Goal: Contribute content: Contribute content

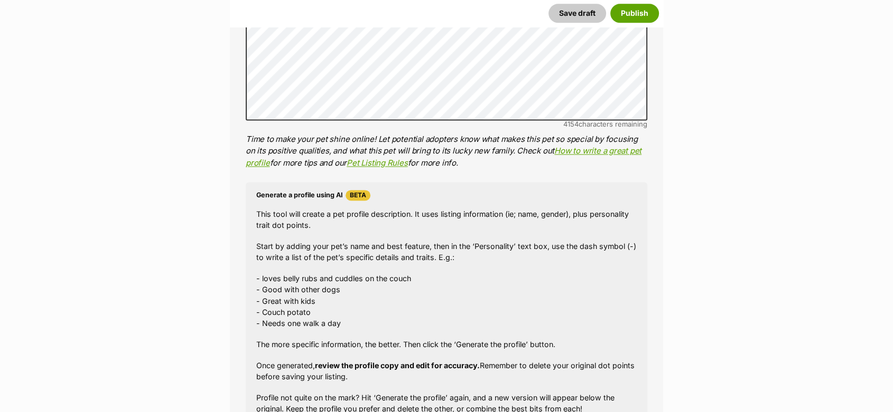
scroll to position [1291, 0]
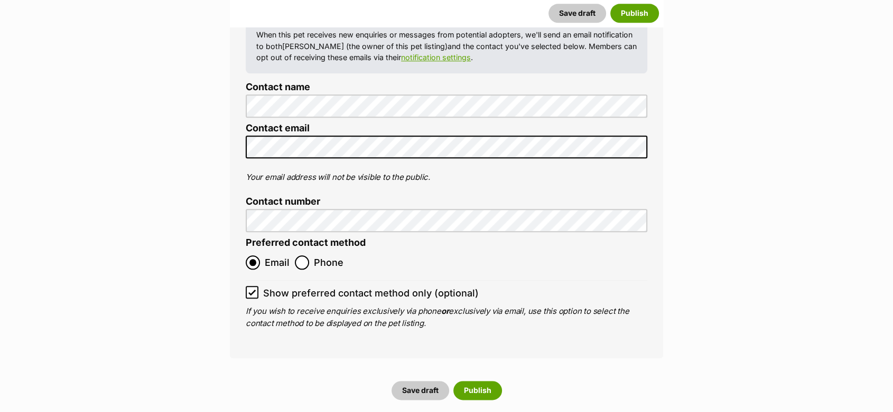
scroll to position [5281, 0]
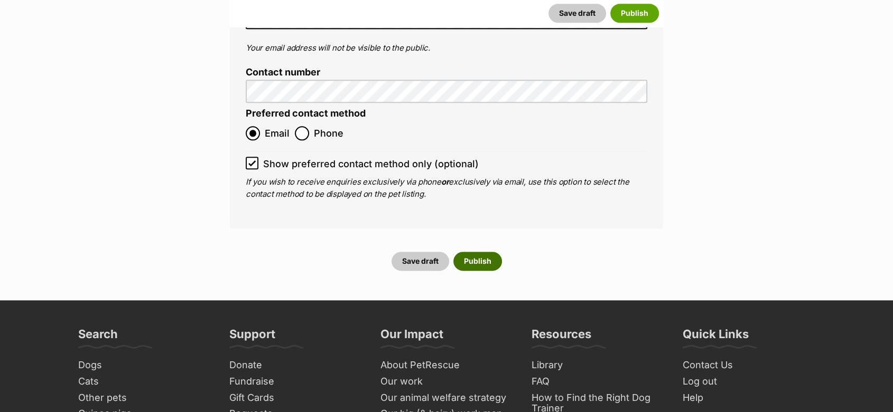
click at [474, 252] on button "Publish" at bounding box center [477, 261] width 49 height 19
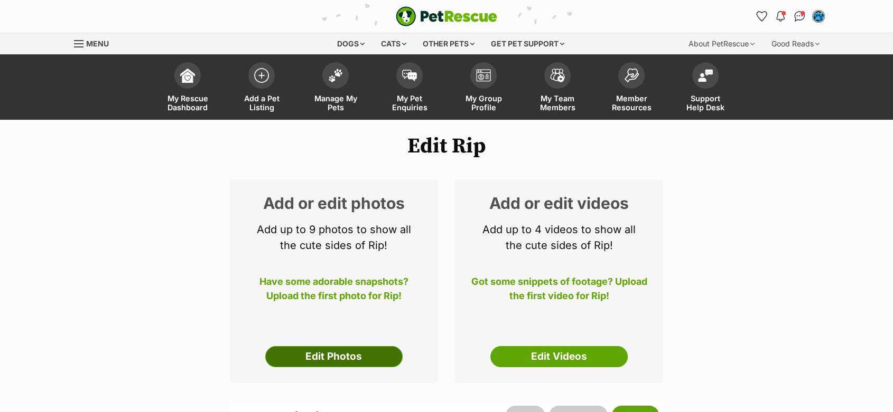
click at [374, 348] on link "Edit Photos" at bounding box center [333, 356] width 137 height 21
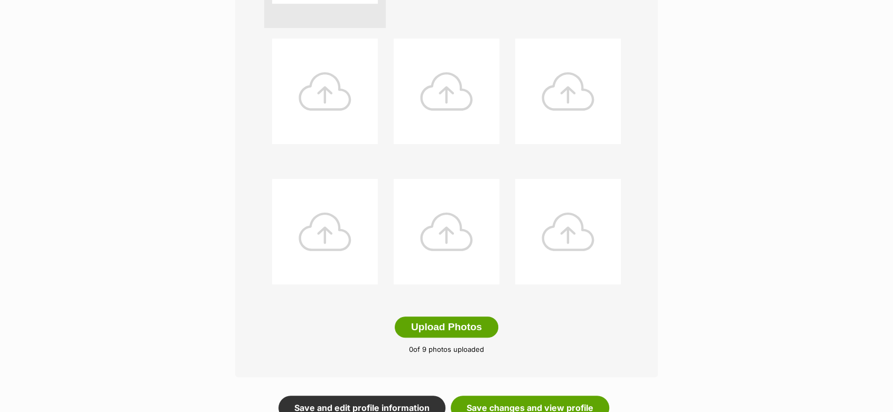
scroll to position [469, 0]
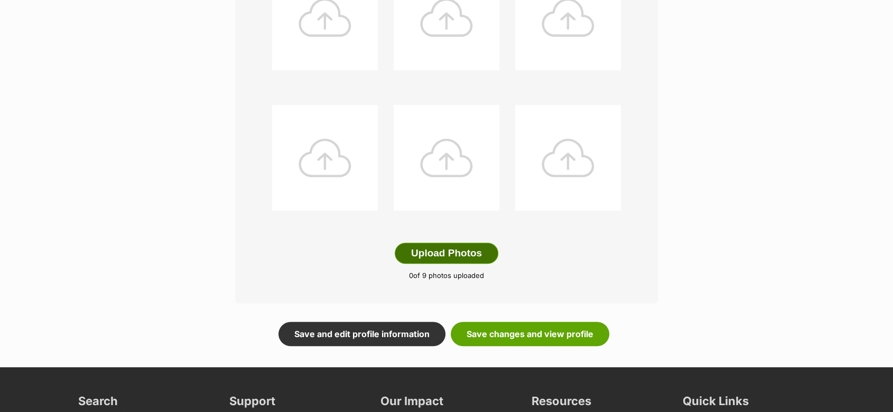
click at [444, 252] on button "Upload Photos" at bounding box center [446, 253] width 104 height 21
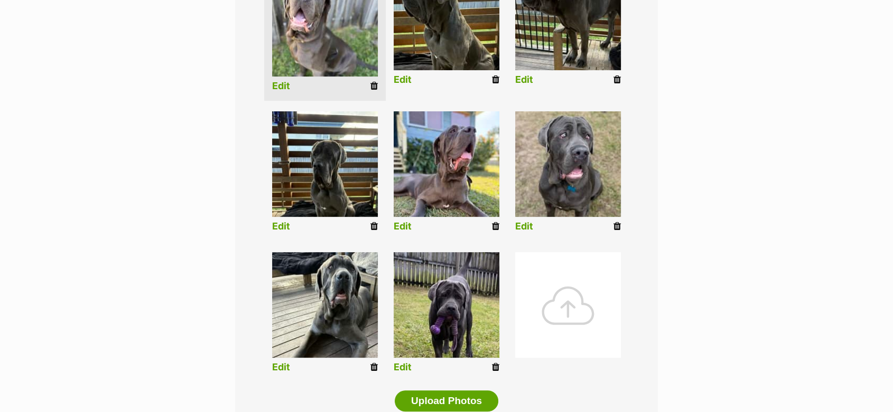
scroll to position [236, 0]
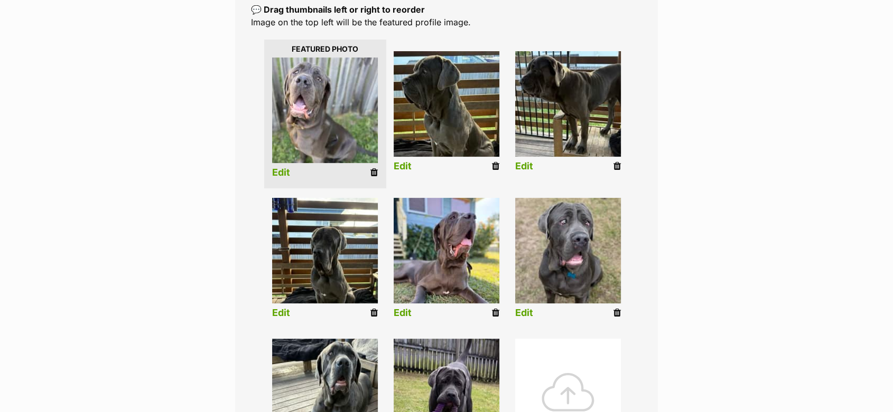
click at [280, 175] on link "Edit" at bounding box center [281, 172] width 18 height 11
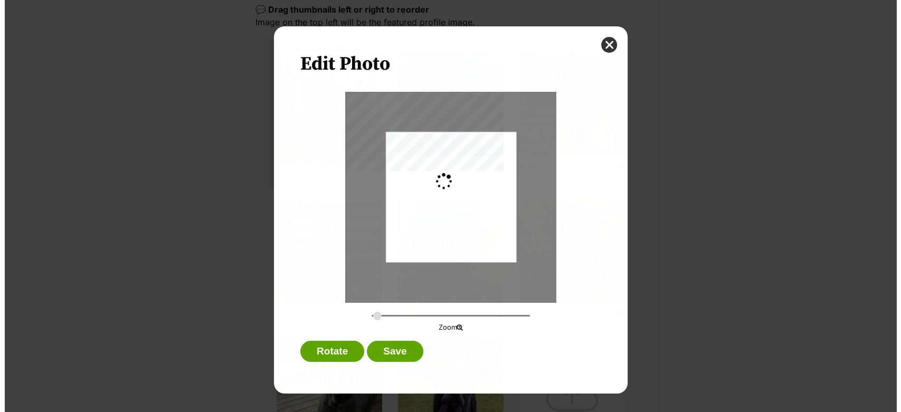
scroll to position [0, 0]
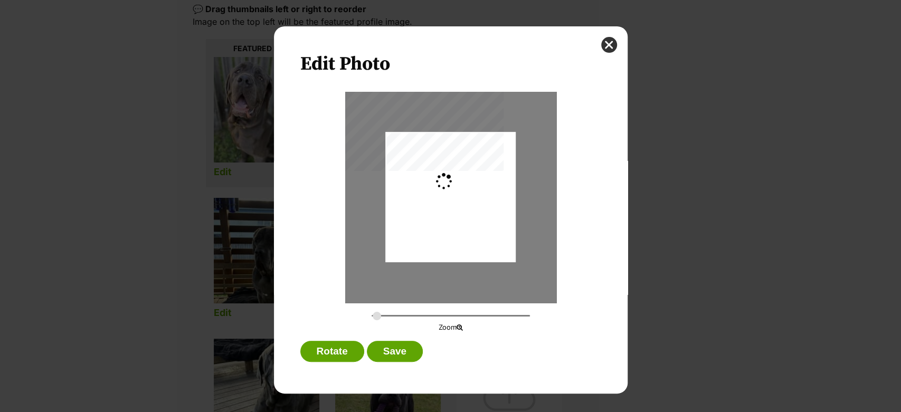
type input "0.2744"
drag, startPoint x: 429, startPoint y: 188, endPoint x: 427, endPoint y: 204, distance: 16.1
click at [427, 204] on div "Dialog Window - Close (Press escape to close)" at bounding box center [451, 213] width 130 height 173
click at [393, 348] on button "Save" at bounding box center [395, 351] width 56 height 21
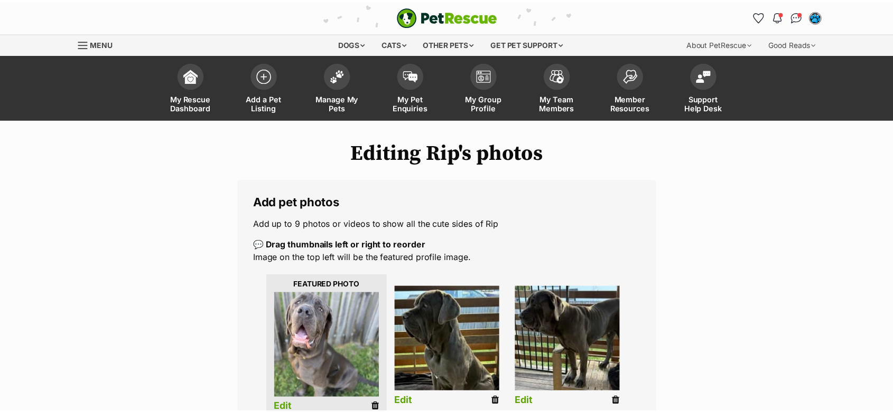
scroll to position [236, 0]
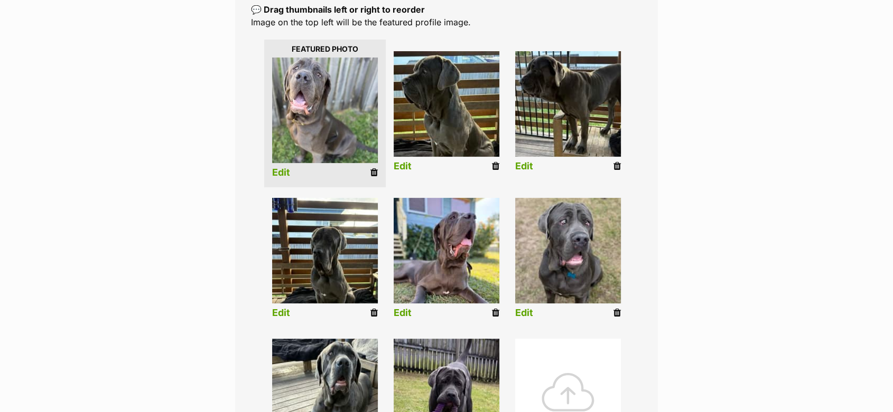
click at [400, 166] on link "Edit" at bounding box center [402, 166] width 18 height 11
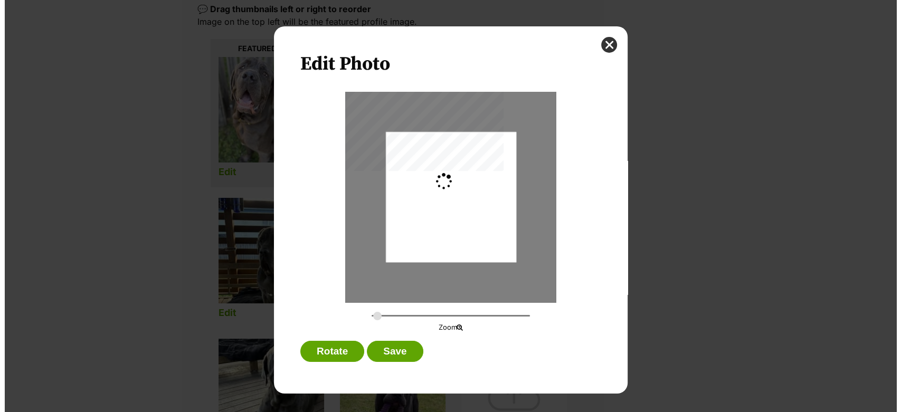
scroll to position [0, 0]
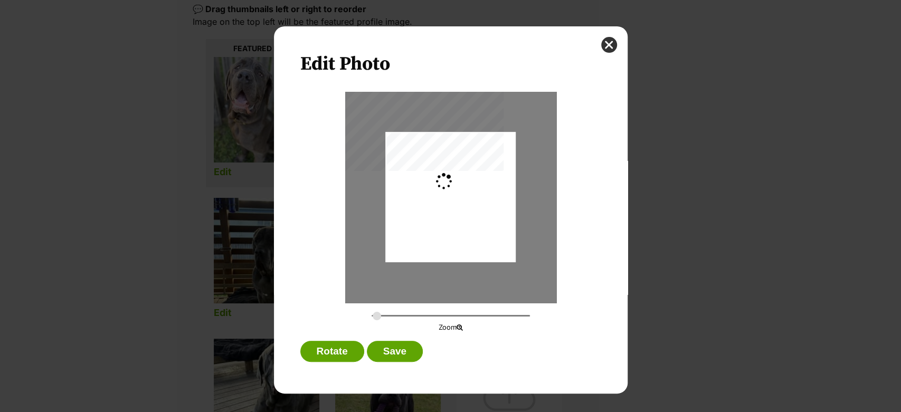
type input "0.2744"
drag, startPoint x: 422, startPoint y: 171, endPoint x: 422, endPoint y: 191, distance: 20.1
click at [422, 191] on div "Dialog Window - Close (Press escape to close)" at bounding box center [451, 217] width 130 height 188
click at [402, 350] on button "Save" at bounding box center [395, 351] width 56 height 21
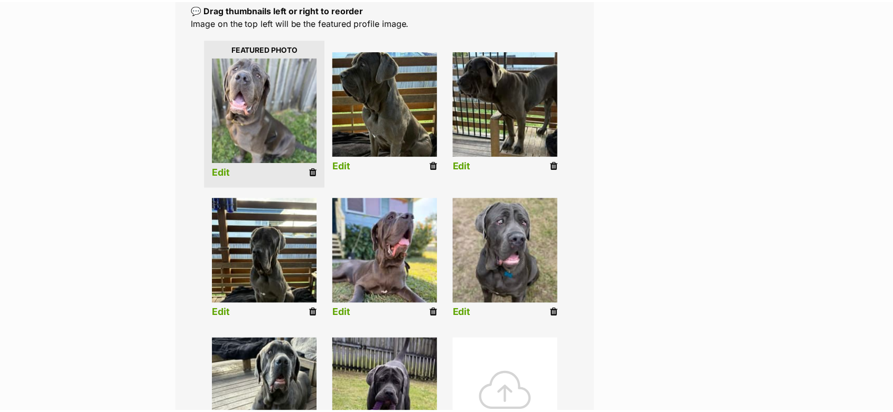
scroll to position [236, 0]
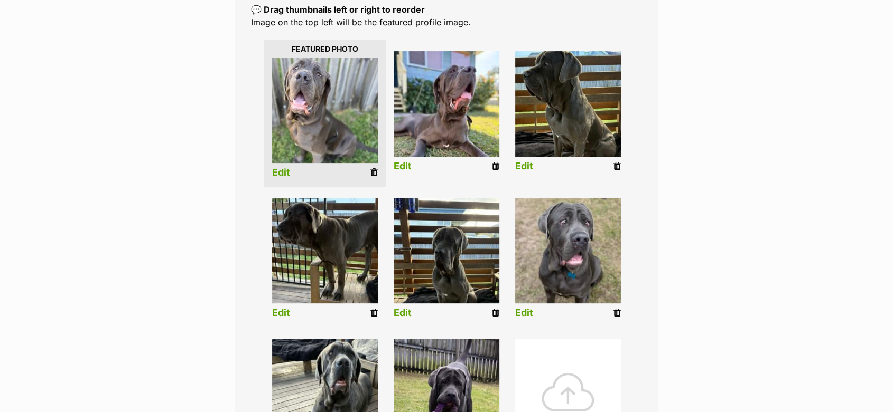
click at [402, 171] on link "Edit" at bounding box center [402, 166] width 18 height 11
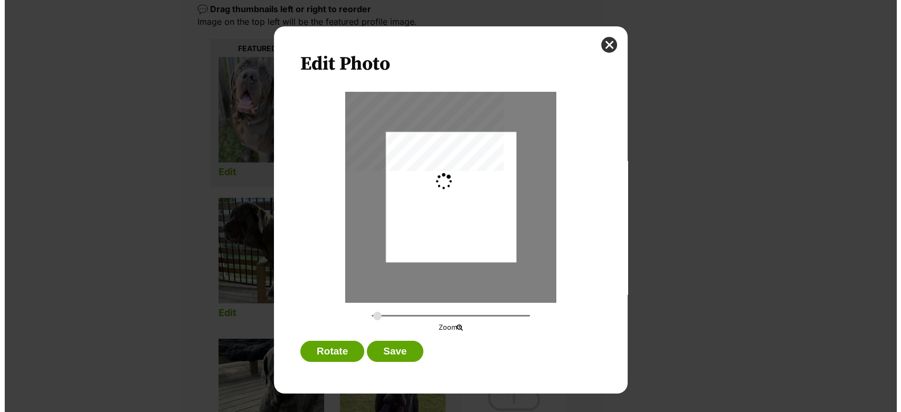
scroll to position [0, 0]
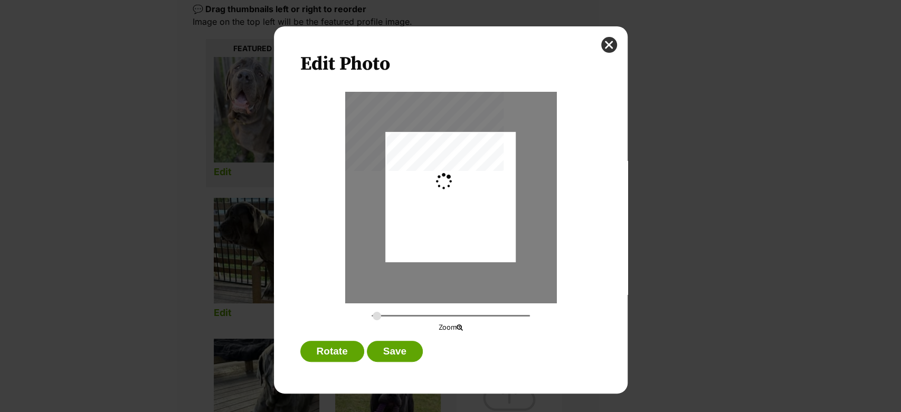
type input "0.2744"
drag, startPoint x: 462, startPoint y: 185, endPoint x: 461, endPoint y: 194, distance: 9.0
click at [461, 194] on div "Dialog Window - Close (Press escape to close)" at bounding box center [451, 206] width 130 height 174
click at [399, 350] on button "Save" at bounding box center [395, 351] width 56 height 21
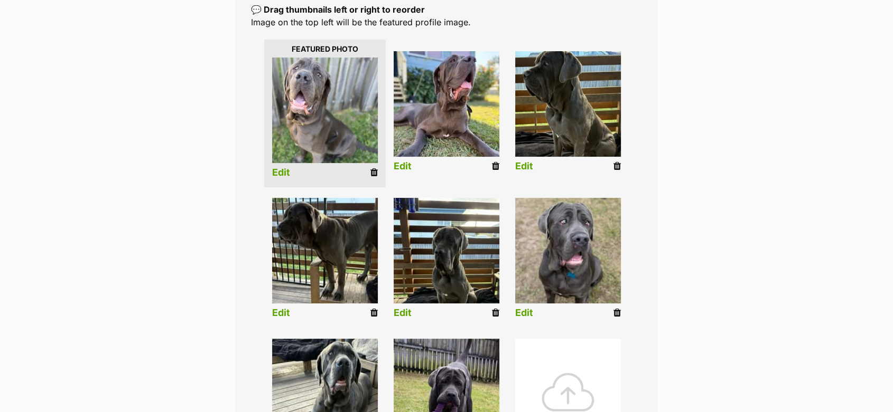
scroll to position [294, 0]
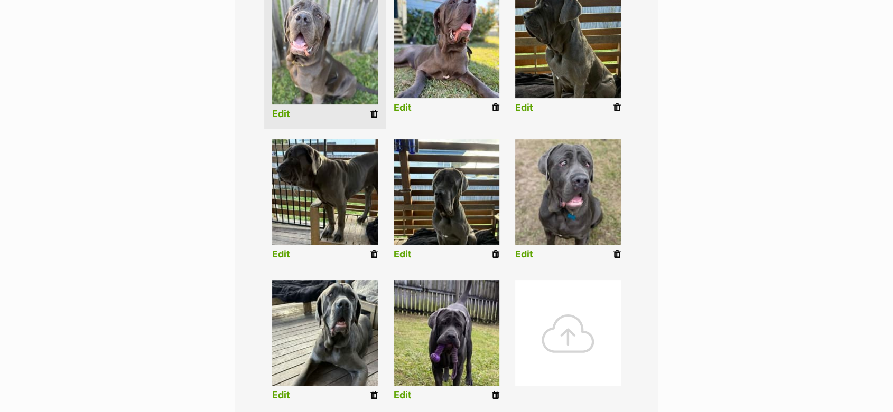
click at [401, 394] on link "Edit" at bounding box center [402, 395] width 18 height 11
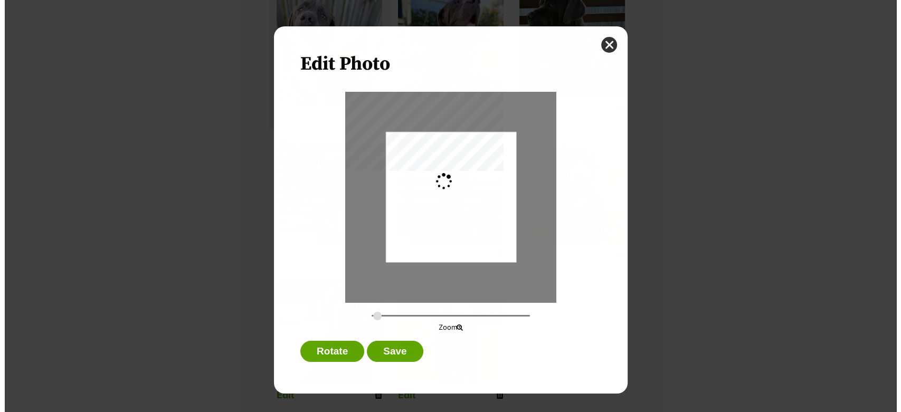
scroll to position [0, 0]
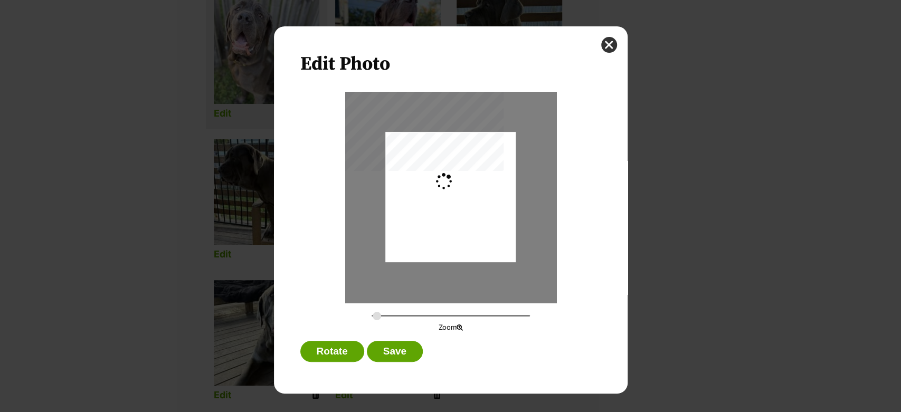
type input "0.2744"
drag, startPoint x: 471, startPoint y: 213, endPoint x: 467, endPoint y: 224, distance: 11.9
click at [473, 208] on div "Dialog Window - Close (Press escape to close)" at bounding box center [451, 194] width 130 height 174
click at [399, 350] on button "Save" at bounding box center [395, 351] width 56 height 21
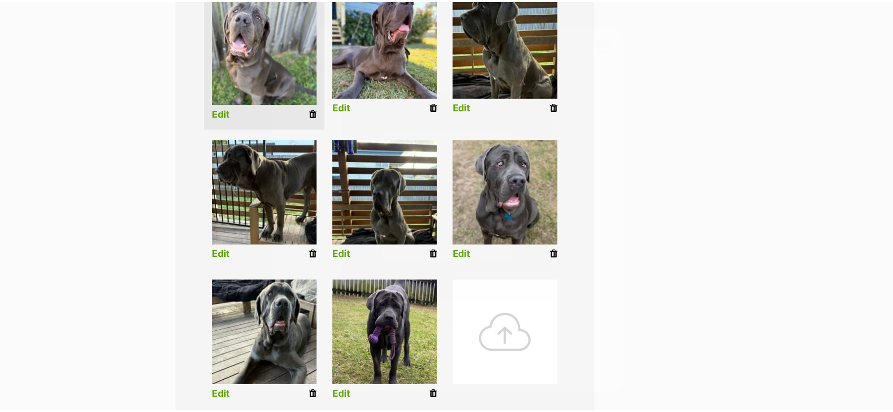
scroll to position [294, 0]
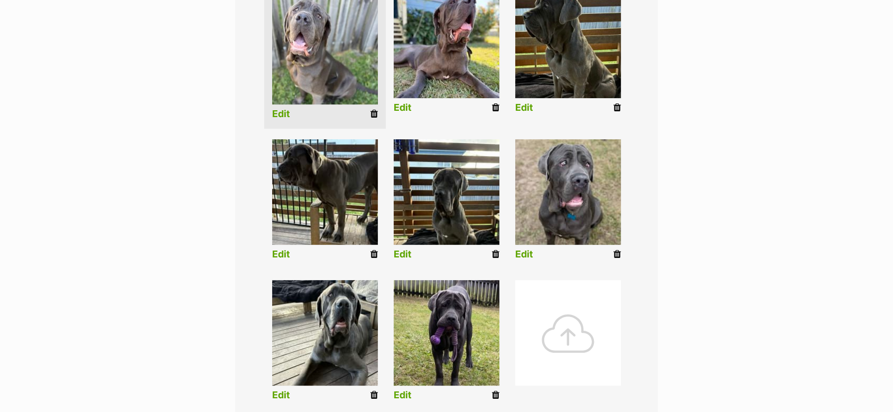
click at [405, 255] on link "Edit" at bounding box center [402, 254] width 18 height 11
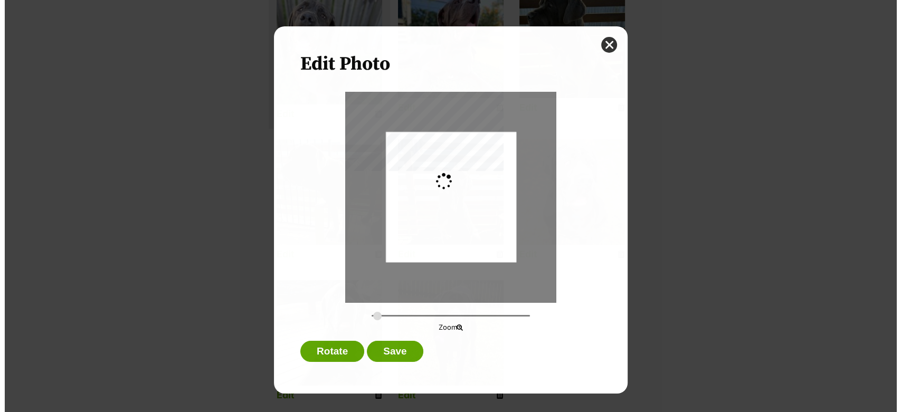
scroll to position [0, 0]
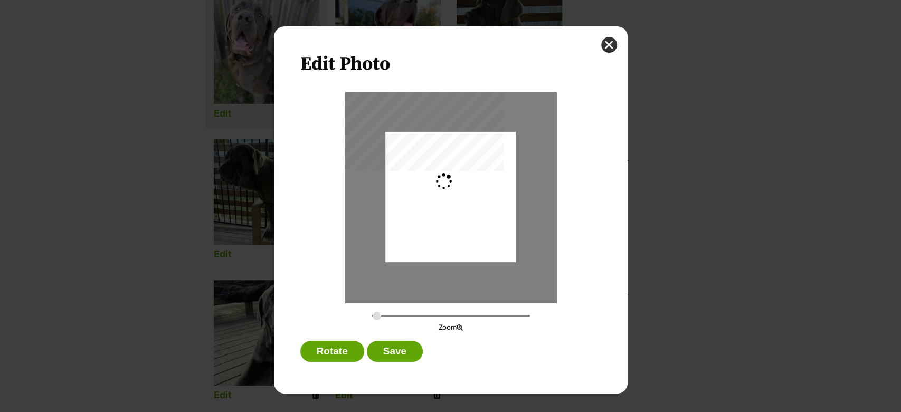
type input "0.2744"
drag, startPoint x: 462, startPoint y: 231, endPoint x: 464, endPoint y: 218, distance: 13.5
click at [464, 218] on div "Dialog Window - Close (Press escape to close)" at bounding box center [451, 186] width 130 height 174
click at [397, 352] on button "Save" at bounding box center [395, 351] width 56 height 21
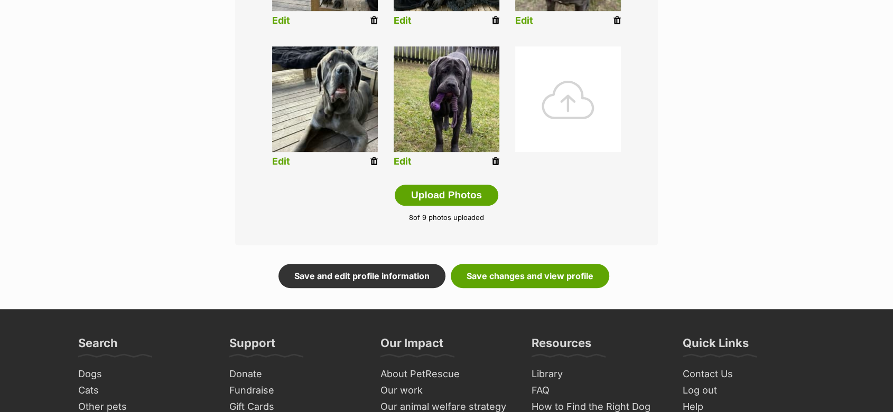
scroll to position [529, 0]
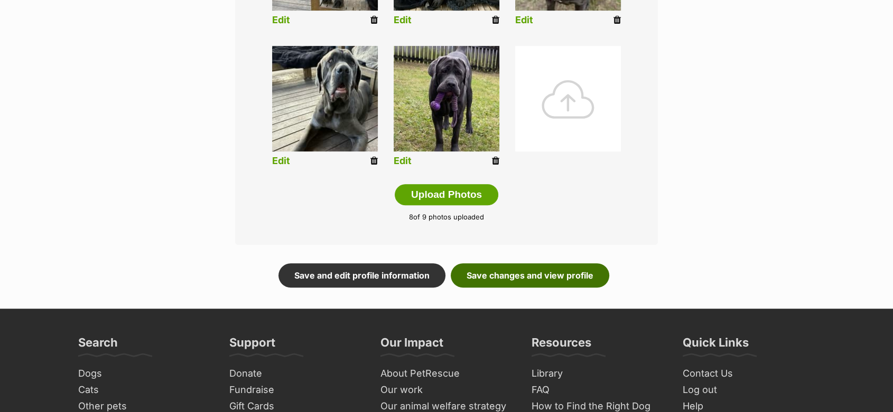
click at [513, 272] on link "Save changes and view profile" at bounding box center [529, 276] width 158 height 24
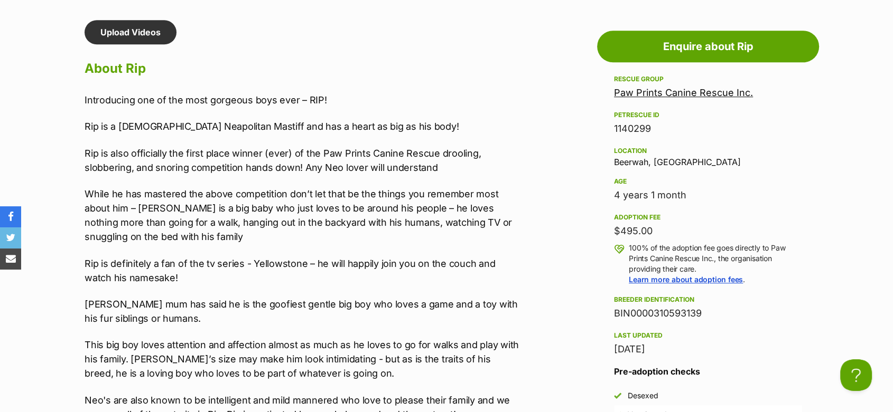
scroll to position [880, 0]
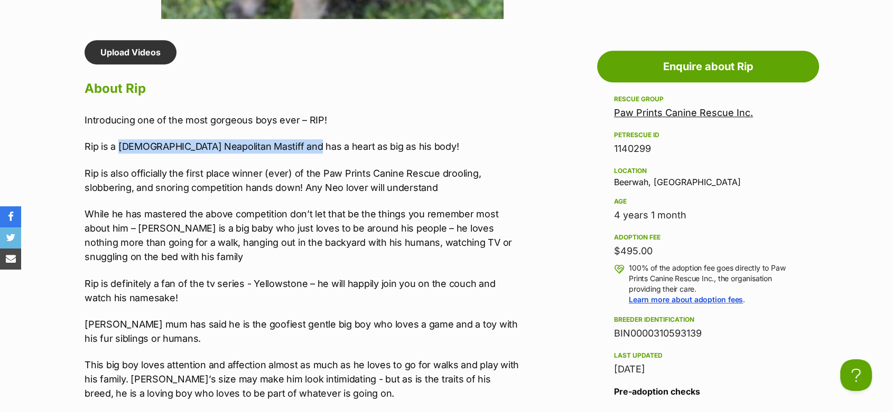
drag, startPoint x: 117, startPoint y: 145, endPoint x: 298, endPoint y: 145, distance: 181.1
click at [299, 146] on p "Rip is a 4 year and 1 month old Neapolitan Mastiff and has a heart as big as hi…" at bounding box center [302, 146] width 436 height 14
copy p "4 year and 1 month old Neapolitan Mastiff"
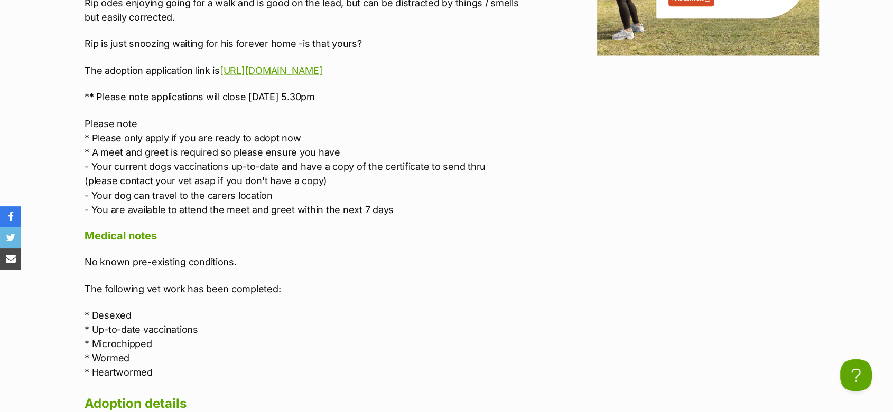
scroll to position [1819, 0]
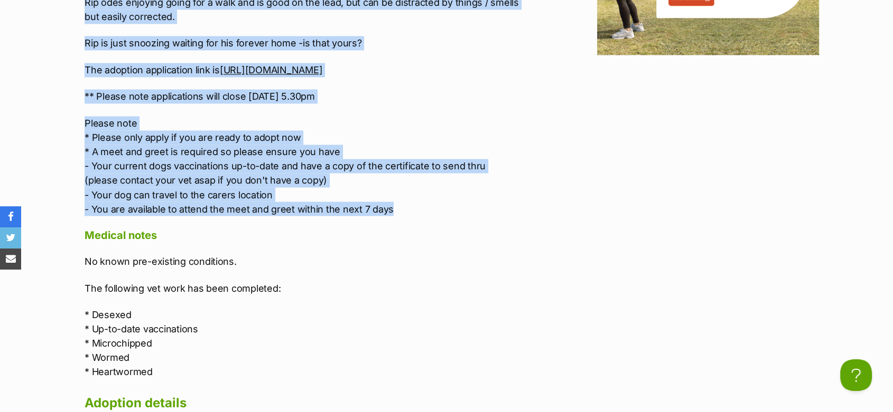
click at [402, 192] on p "Please note * Please only apply if you are ready to adopt now * A meet and gree…" at bounding box center [302, 166] width 436 height 100
copy div "Introducing one of the most gorgeous boys ever – RIP! Rip is a 4 year and 1 mon…"
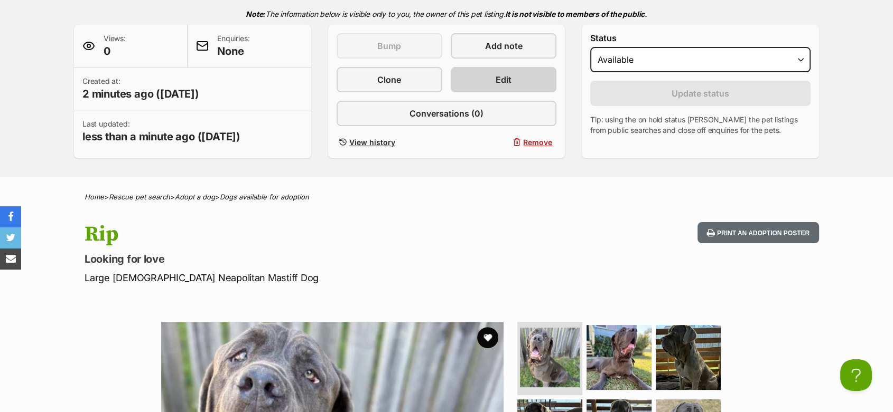
scroll to position [0, 0]
click at [494, 83] on link "Edit" at bounding box center [503, 79] width 106 height 25
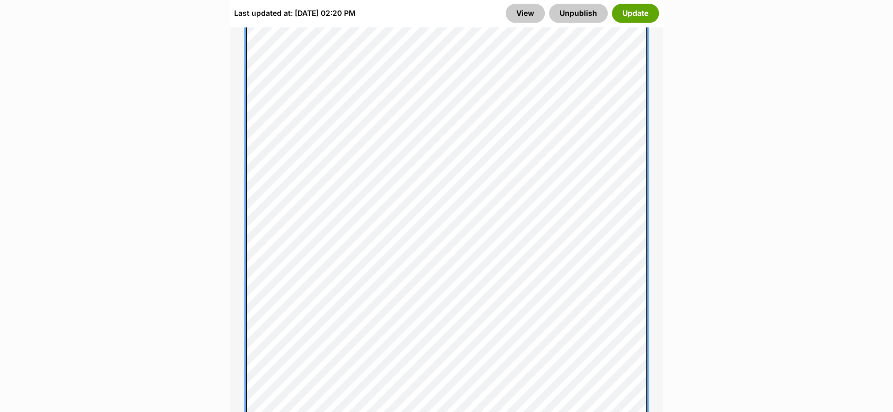
scroll to position [1373, 0]
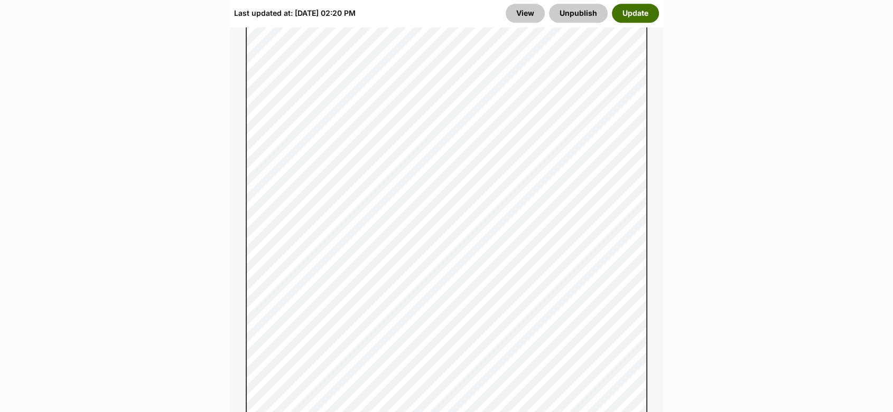
click at [630, 12] on button "Update" at bounding box center [635, 13] width 47 height 19
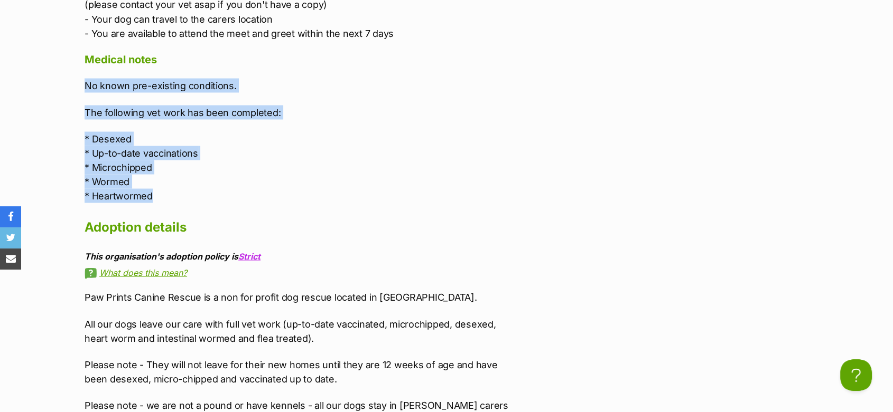
drag, startPoint x: 158, startPoint y: 177, endPoint x: 80, endPoint y: 65, distance: 135.8
click at [80, 65] on div "Upload Videos About Rip Introducing one of the most gorgeous boys ever – RIP! R…" at bounding box center [297, 3] width 447 height 2156
copy div "No known pre-existing conditions. The following vet work has been completed: * …"
